Goal: Task Accomplishment & Management: Use online tool/utility

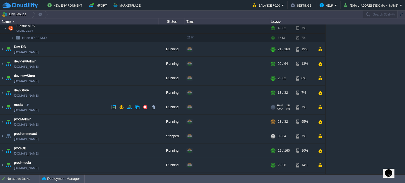
scroll to position [21, 0]
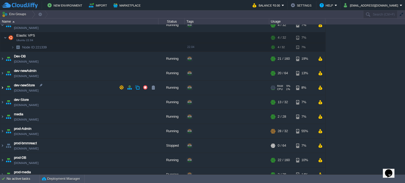
click at [2, 86] on img at bounding box center [2, 88] width 4 height 14
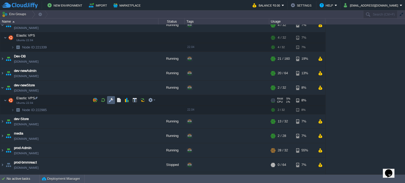
click at [113, 100] on button "button" at bounding box center [111, 100] width 5 height 5
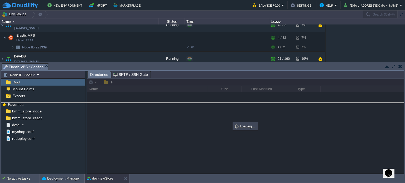
drag, startPoint x: 184, startPoint y: 69, endPoint x: 151, endPoint y: 87, distance: 38.3
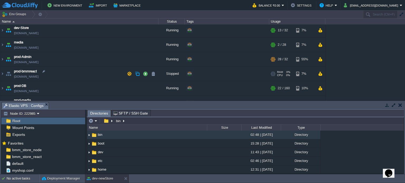
scroll to position [114, 0]
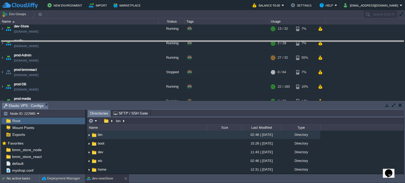
drag, startPoint x: 233, startPoint y: 107, endPoint x: 240, endPoint y: 45, distance: 62.9
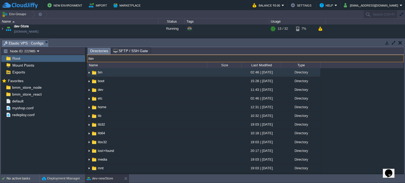
click at [145, 60] on input "/bin" at bounding box center [245, 58] width 316 height 7
type input "/images"
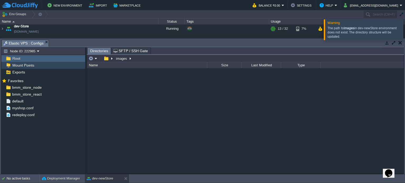
click at [30, 64] on span "Mount Points" at bounding box center [23, 65] width 24 height 5
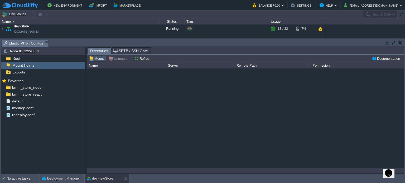
click at [97, 57] on button "Mount" at bounding box center [97, 58] width 16 height 5
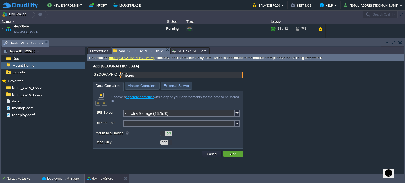
type input "/images"
click at [173, 115] on input "Extra Storage (167570)" at bounding box center [178, 113] width 111 height 7
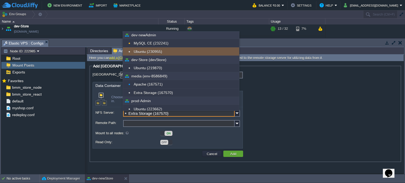
scroll to position [77, 0]
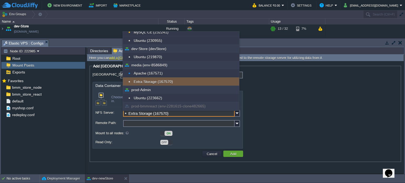
click at [158, 79] on div "Extra Storage (167570)" at bounding box center [181, 81] width 116 height 8
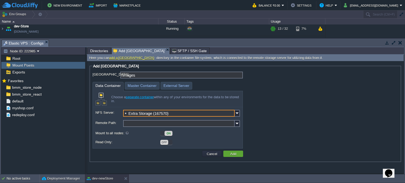
click at [130, 125] on input "Remote Path:" at bounding box center [178, 123] width 111 height 7
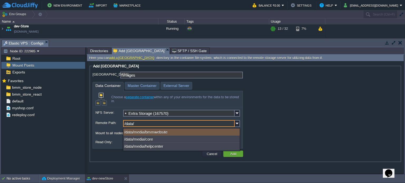
type input "/data"
click at [319, 112] on div "[GEOGRAPHIC_DATA]: /images Data Container Master Container External Server Choo…" at bounding box center [244, 110] width 305 height 77
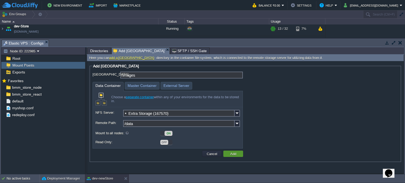
click at [239, 155] on td "Add" at bounding box center [233, 154] width 20 height 6
